Goal: Task Accomplishment & Management: Manage account settings

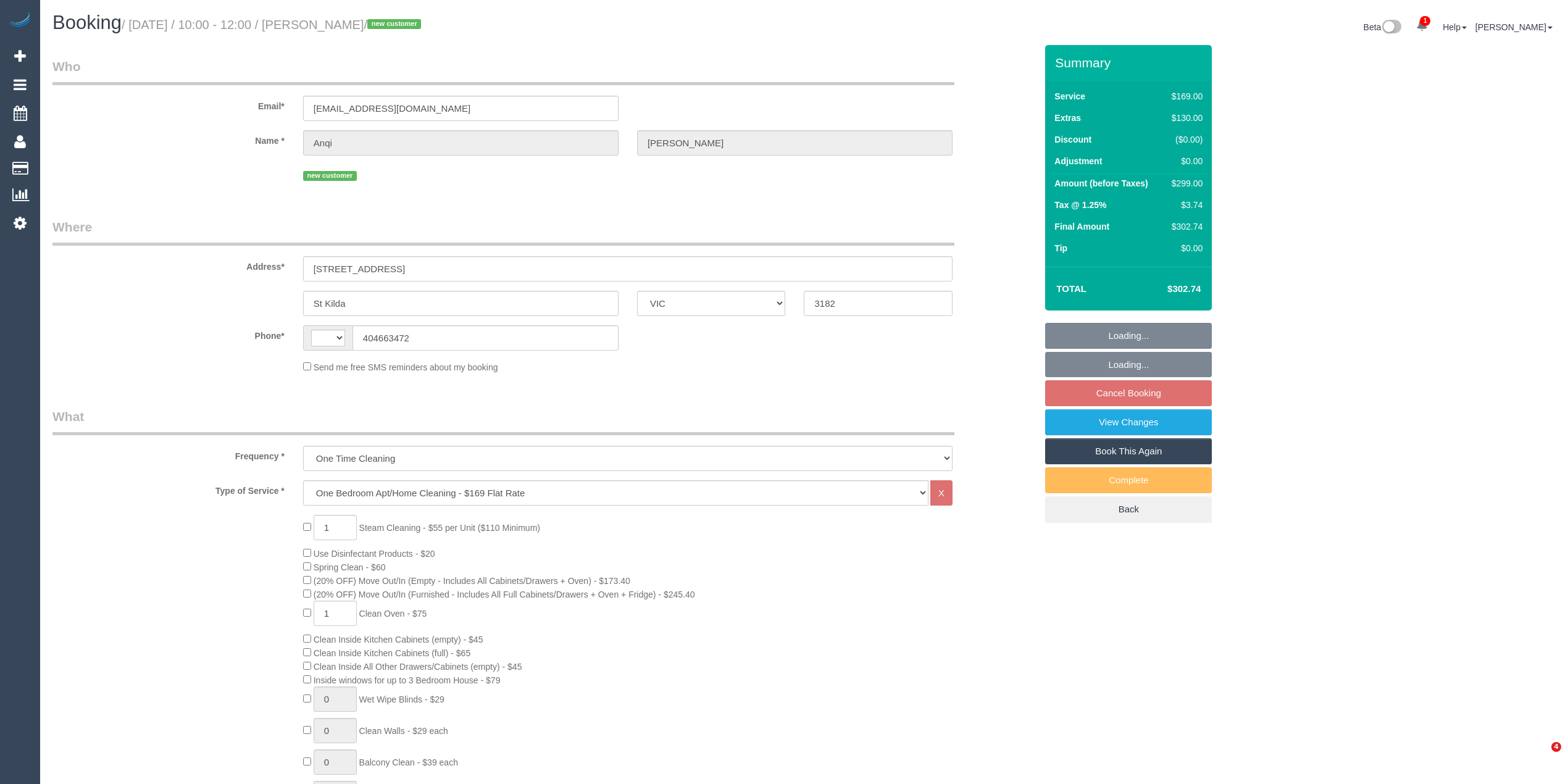
select select "VIC"
select select "string:stripe-pm_1S7TZt2GScqysDRVTgZ9Tdd7"
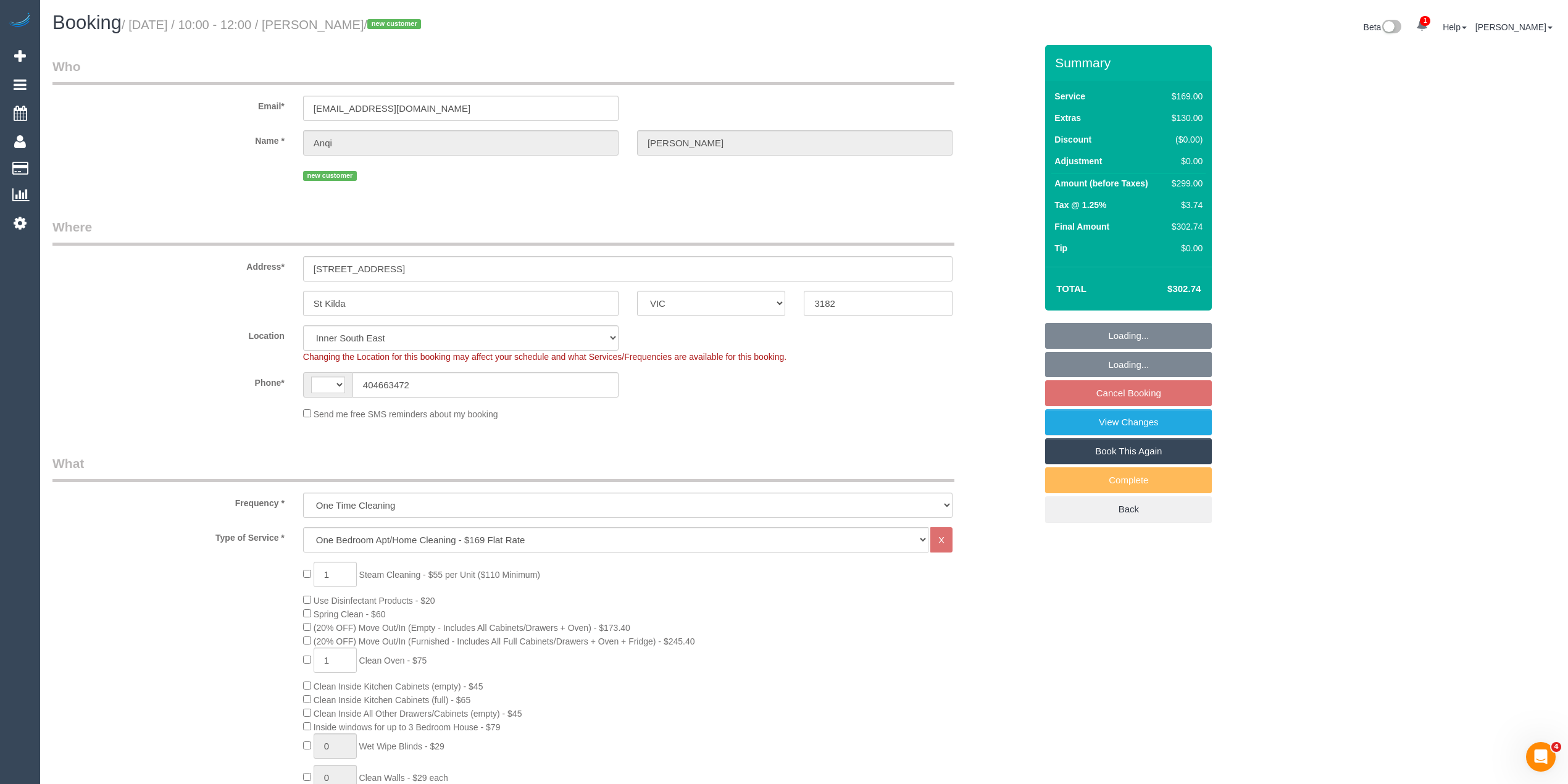
select select "object:1244"
select select "string:AU"
select select "number:28"
select select "number:17"
select select "number:19"
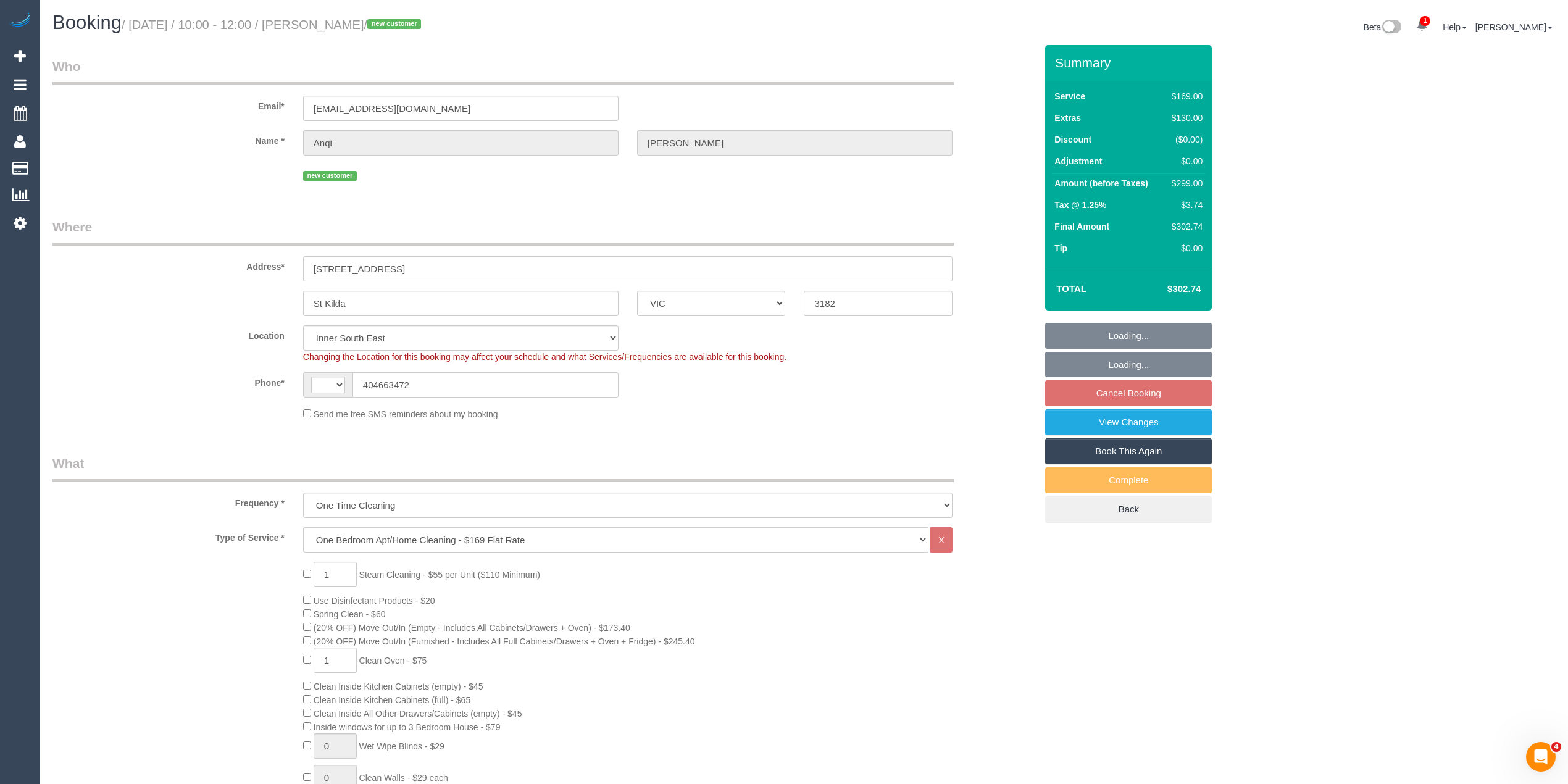
select select "number:22"
select select "number:26"
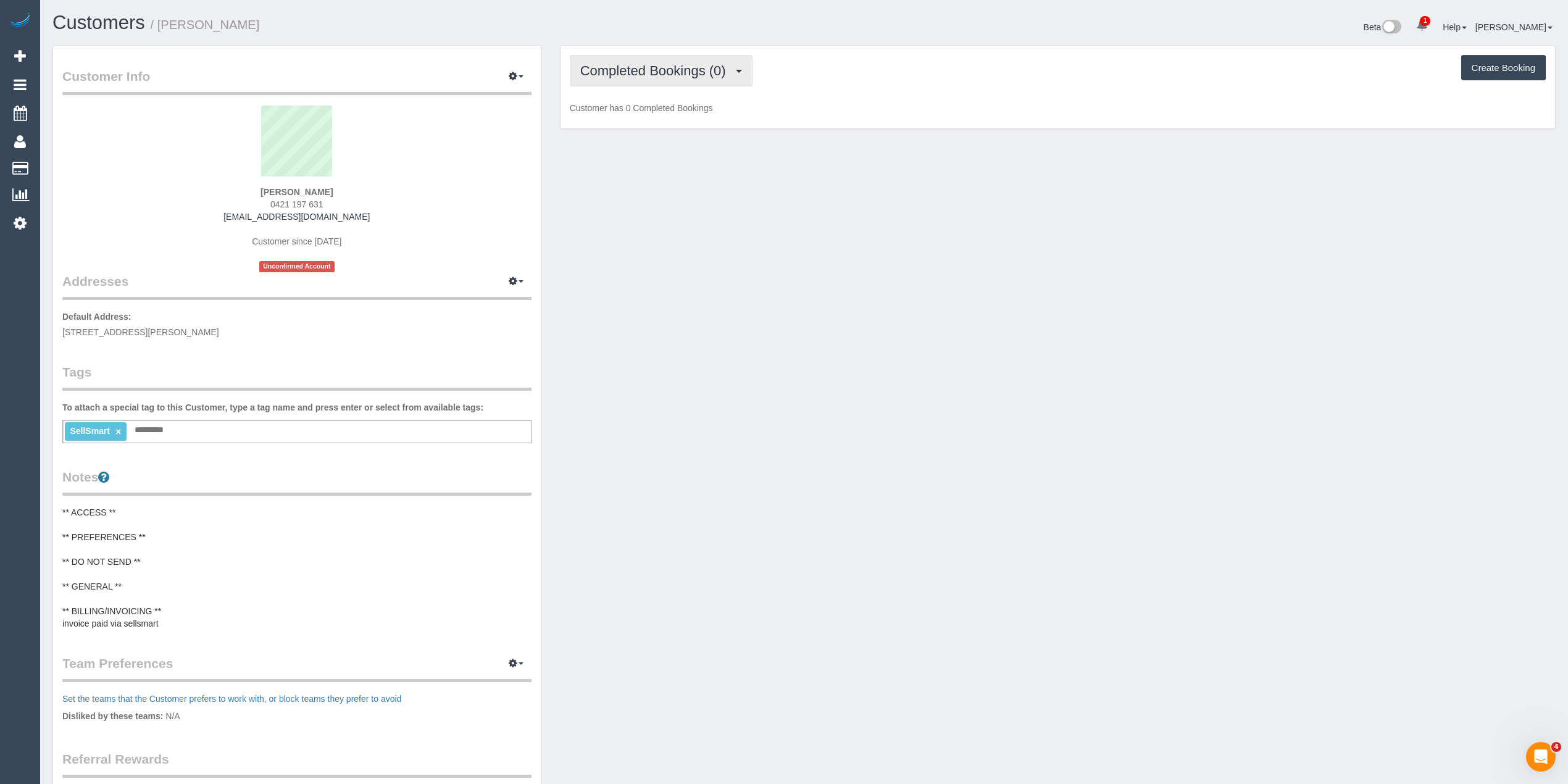
click at [591, 80] on button "Completed Bookings (0)" at bounding box center [661, 70] width 183 height 32
click at [685, 121] on link "Upcoming Bookings (1)" at bounding box center [635, 116] width 129 height 16
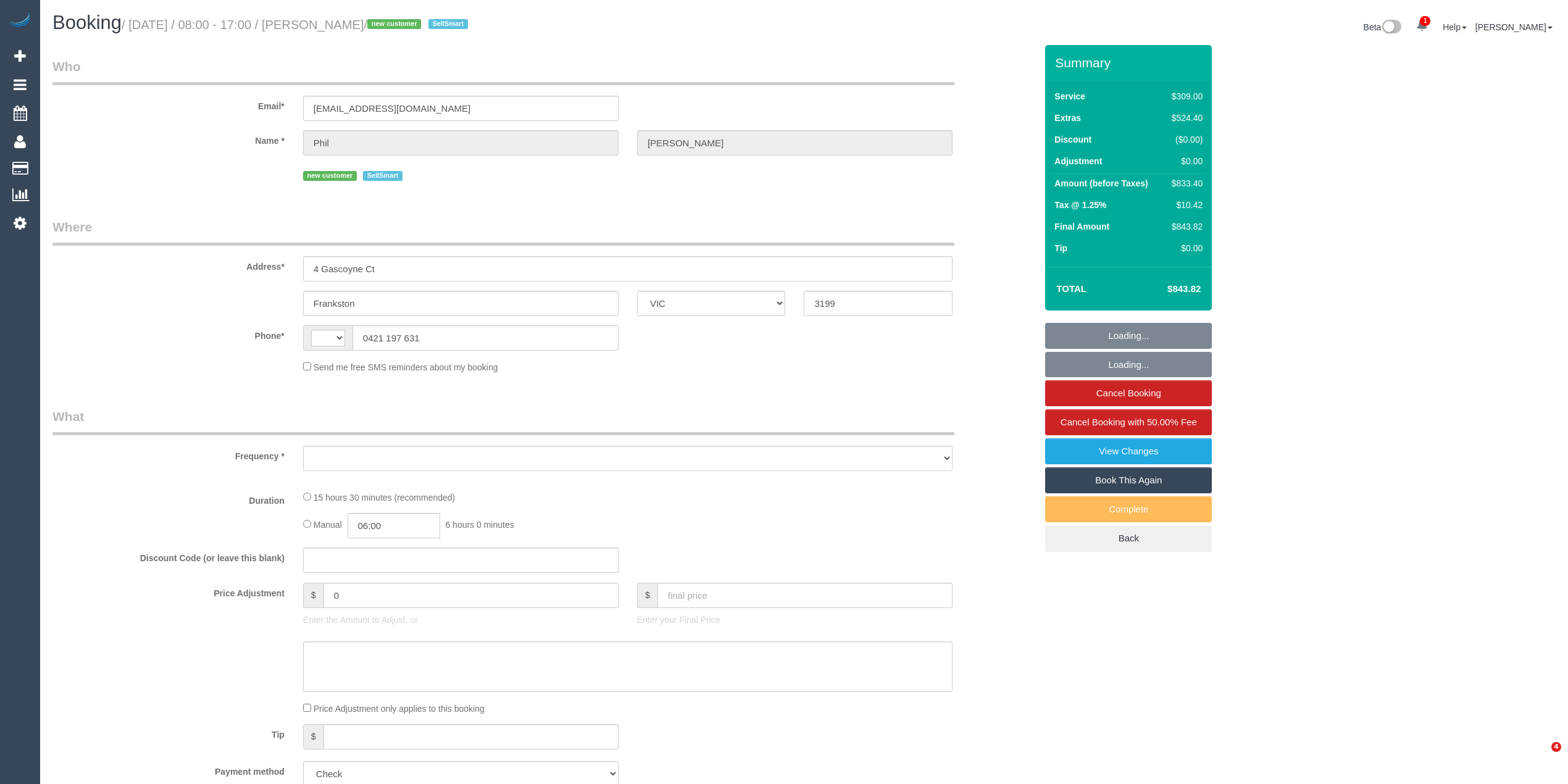
select select "VIC"
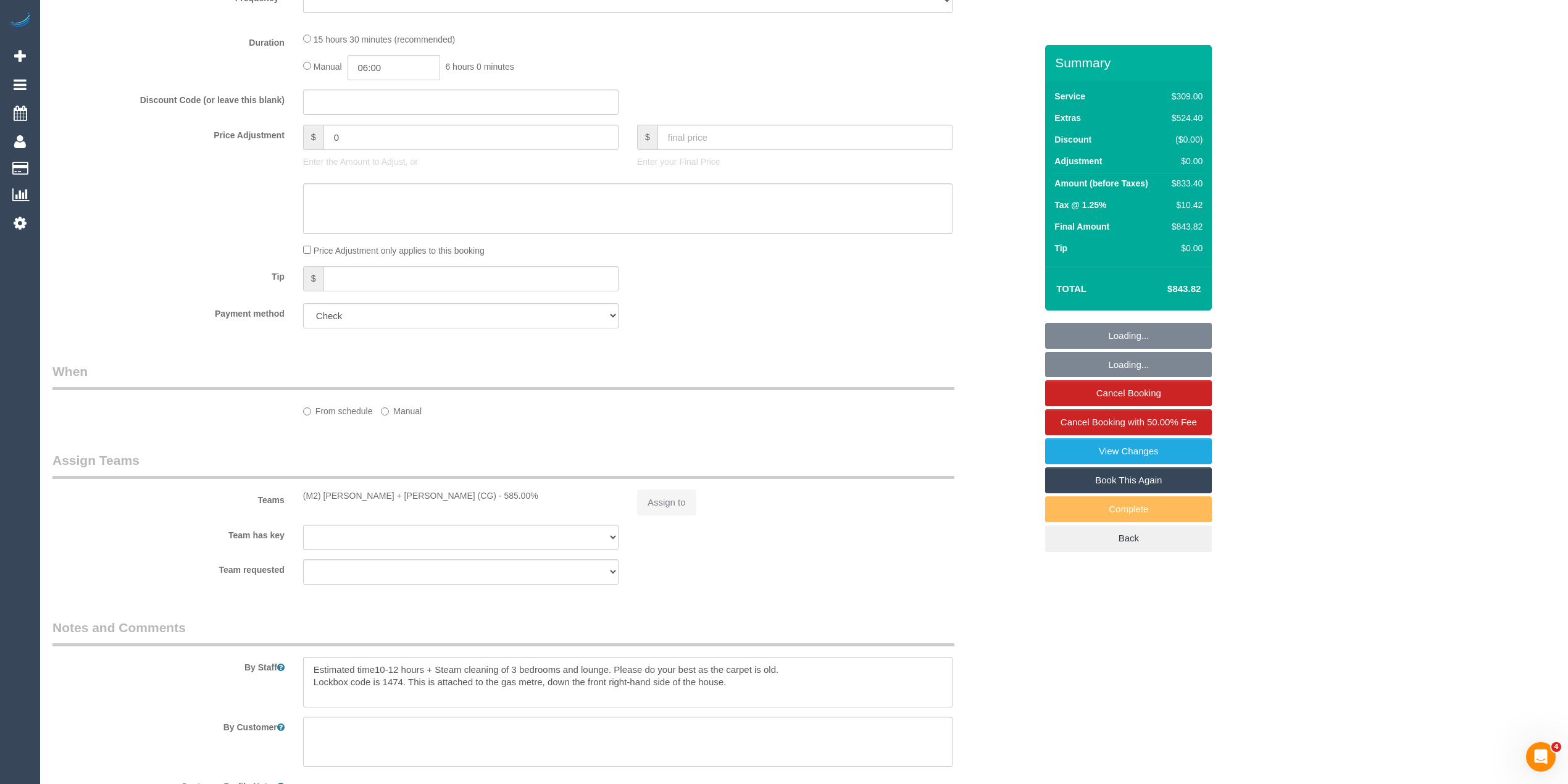
select select "string:AU"
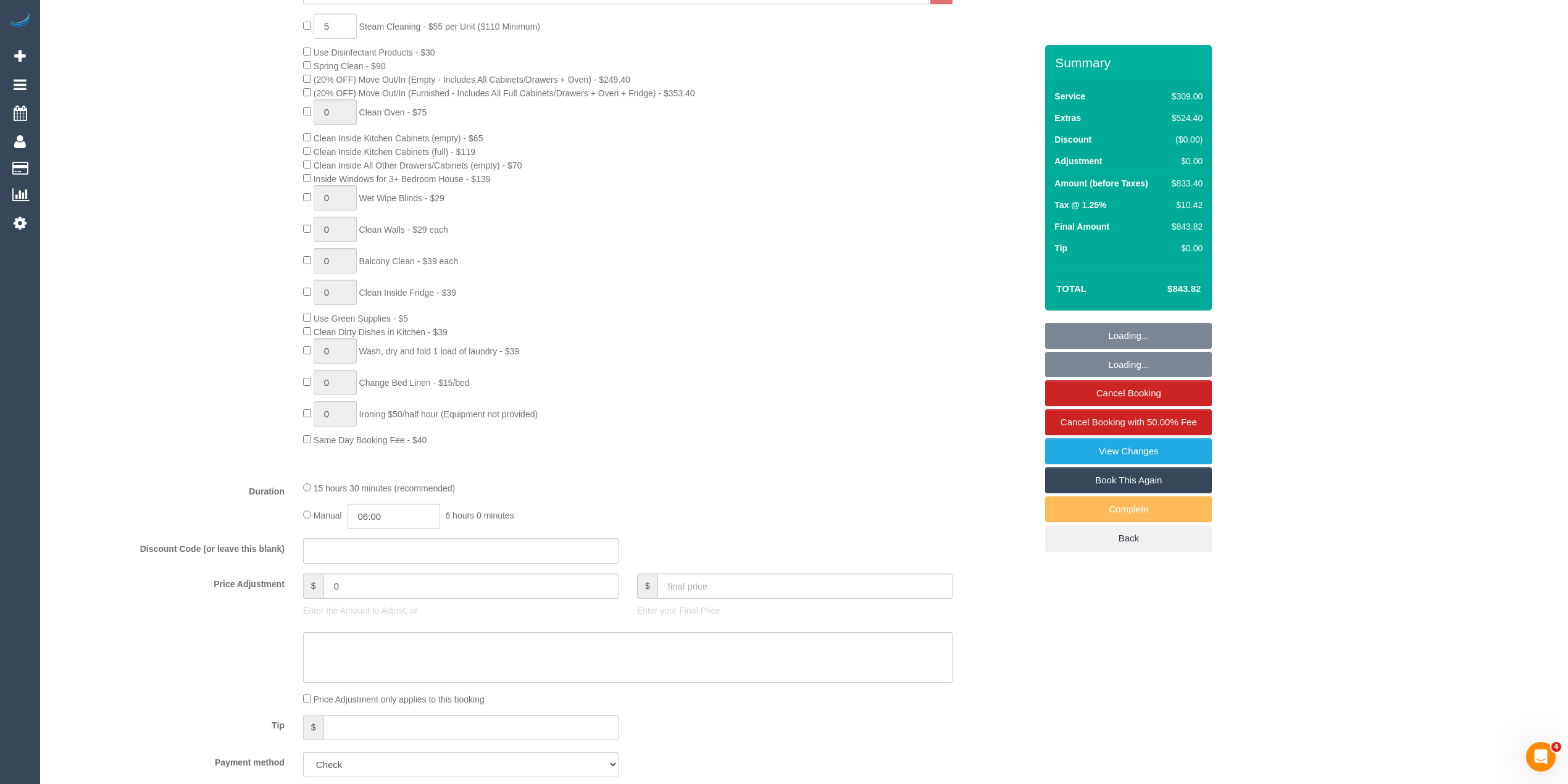
select select "object:662"
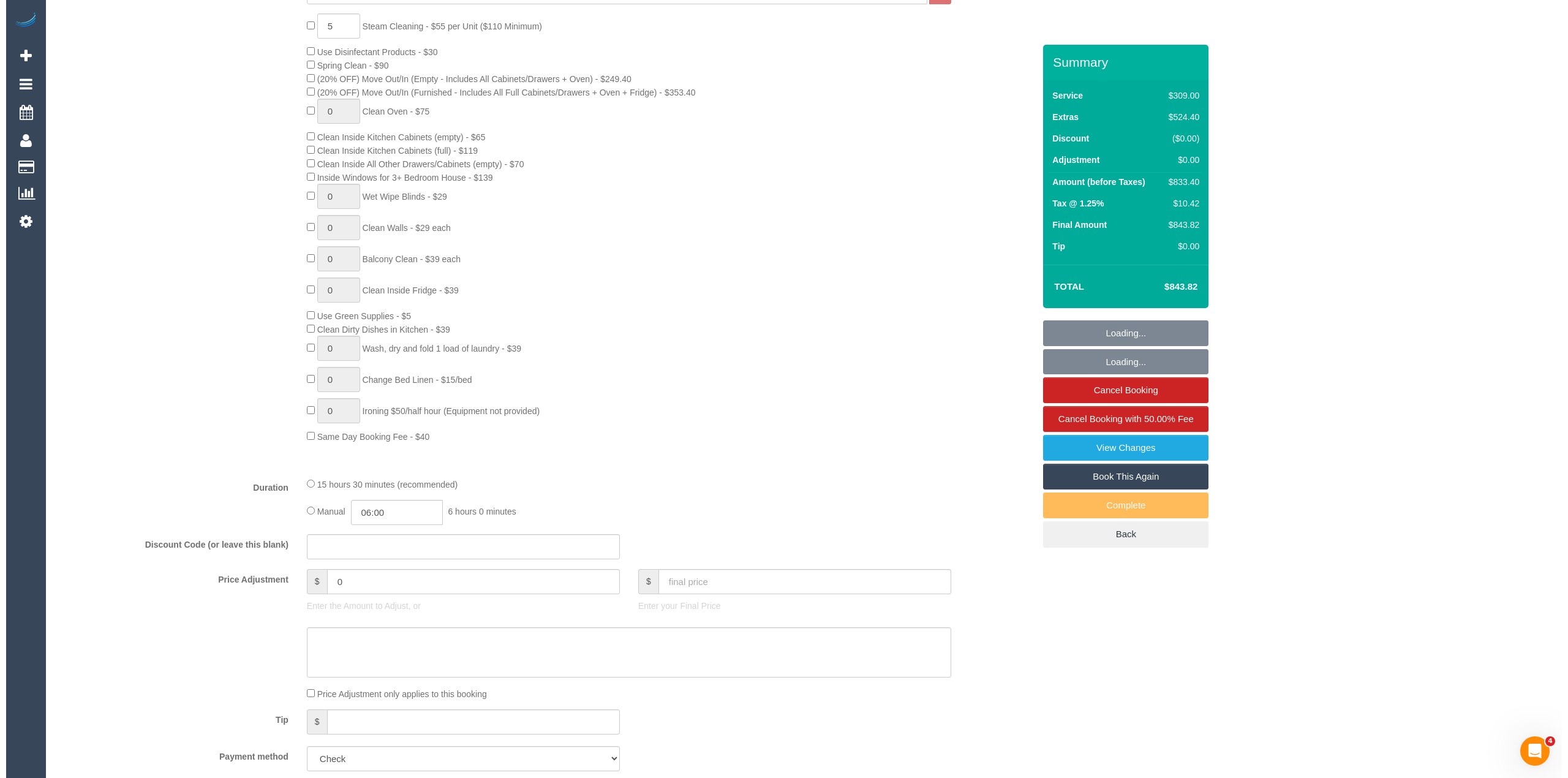
scroll to position [863, 0]
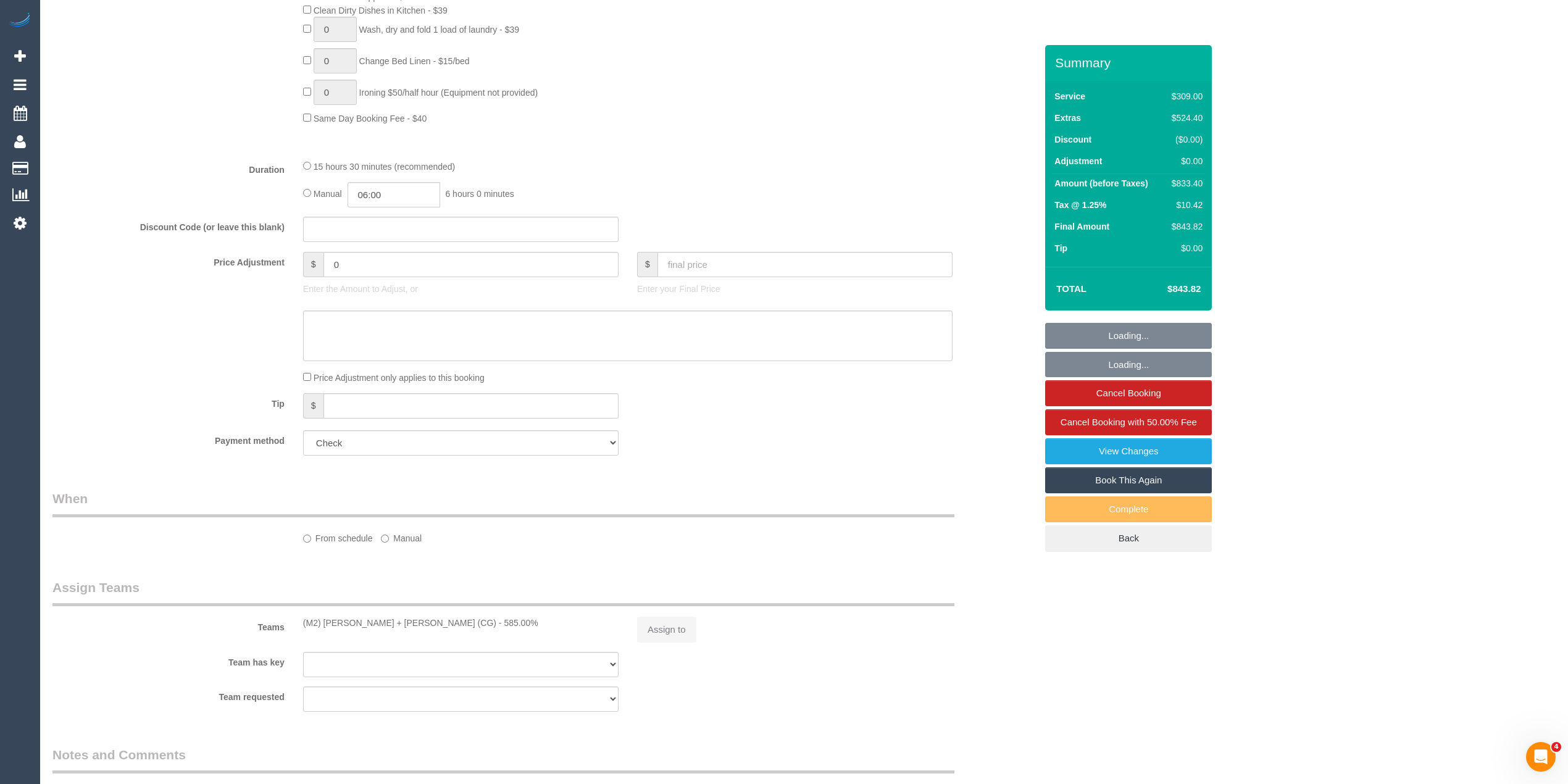
select select "number:28"
select select "number:16"
select select "number:19"
select select "number:24"
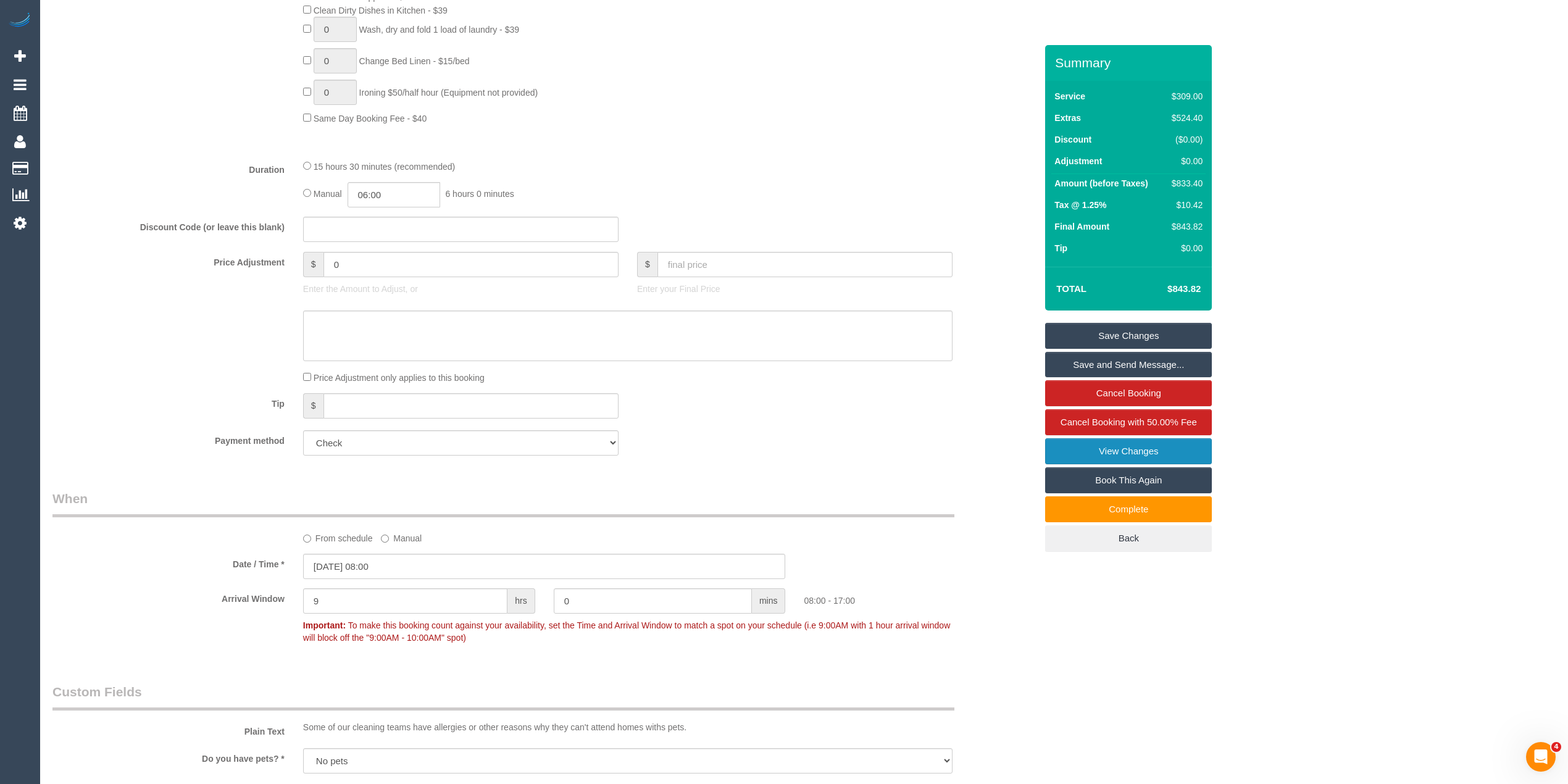
click at [1132, 457] on link "View Changes" at bounding box center [1129, 451] width 167 height 26
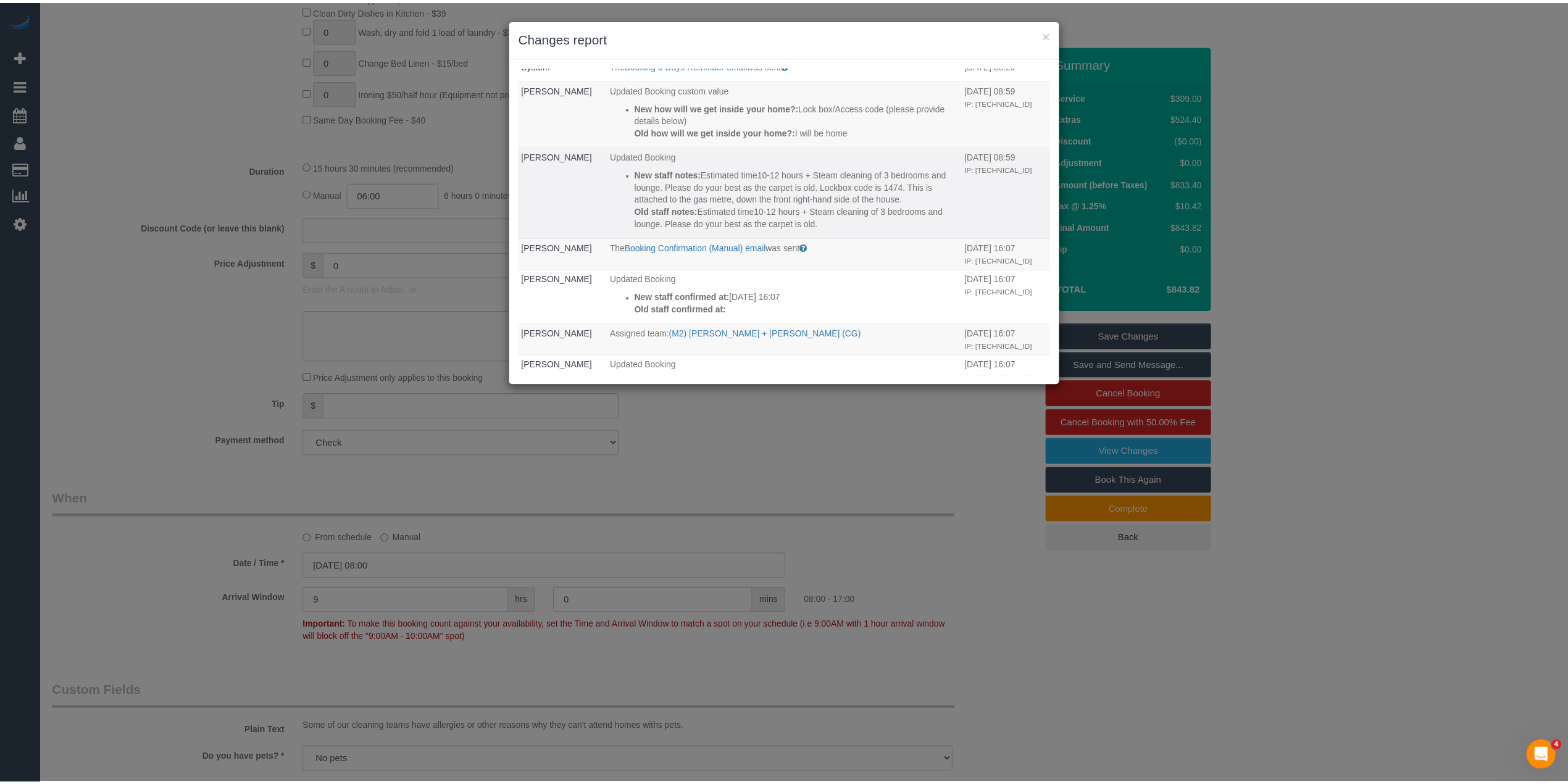
scroll to position [0, 0]
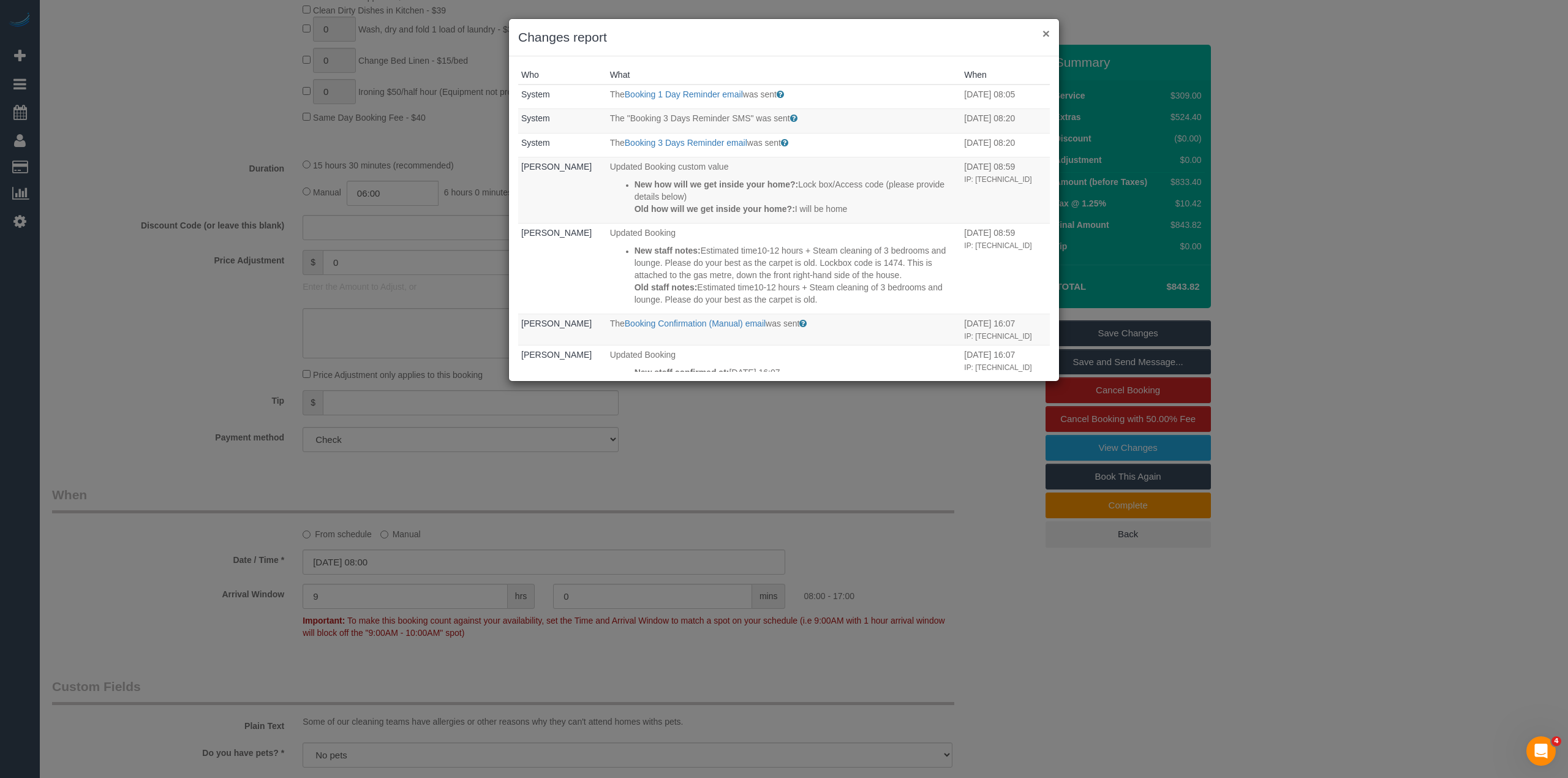
click at [1047, 32] on button "×" at bounding box center [1046, 33] width 7 height 13
